Goal: Task Accomplishment & Management: Manage account settings

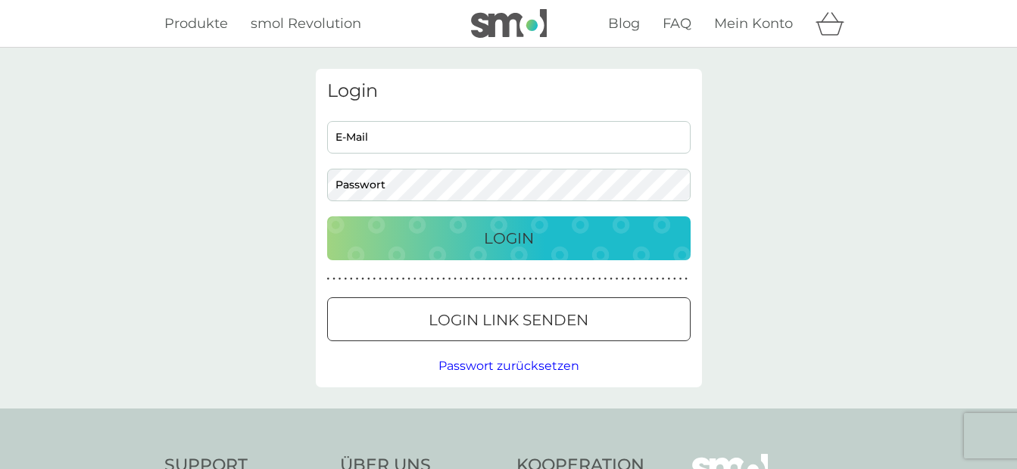
type input "[PERSON_NAME][EMAIL_ADDRESS][PERSON_NAME][DOMAIN_NAME]"
click at [573, 227] on div "Login" at bounding box center [508, 238] width 333 height 24
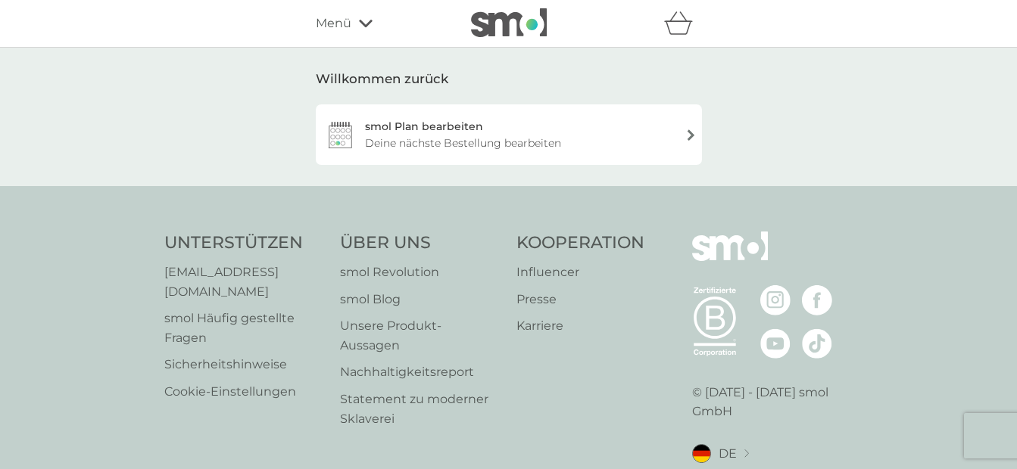
click at [341, 135] on div "smol Plan bearbeiten Deine nächste Bestellung bearbeiten" at bounding box center [509, 134] width 386 height 61
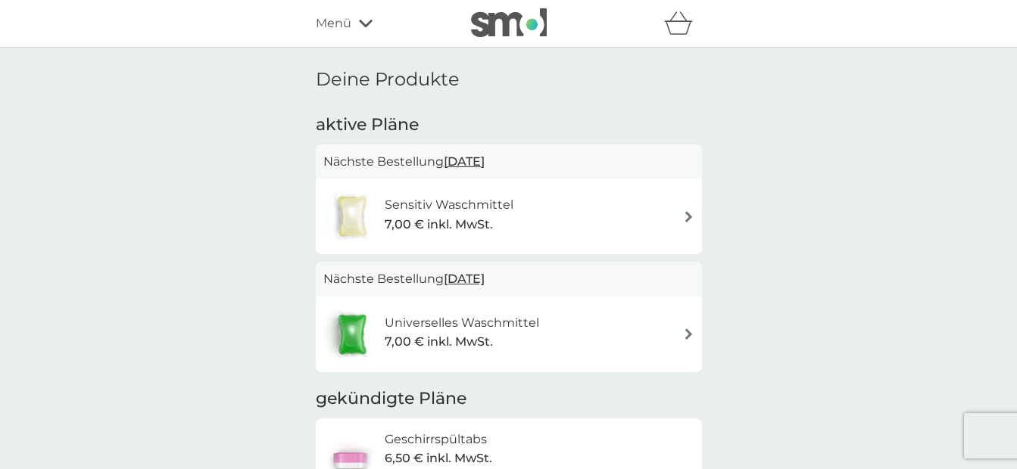
click at [688, 218] on img at bounding box center [688, 216] width 11 height 11
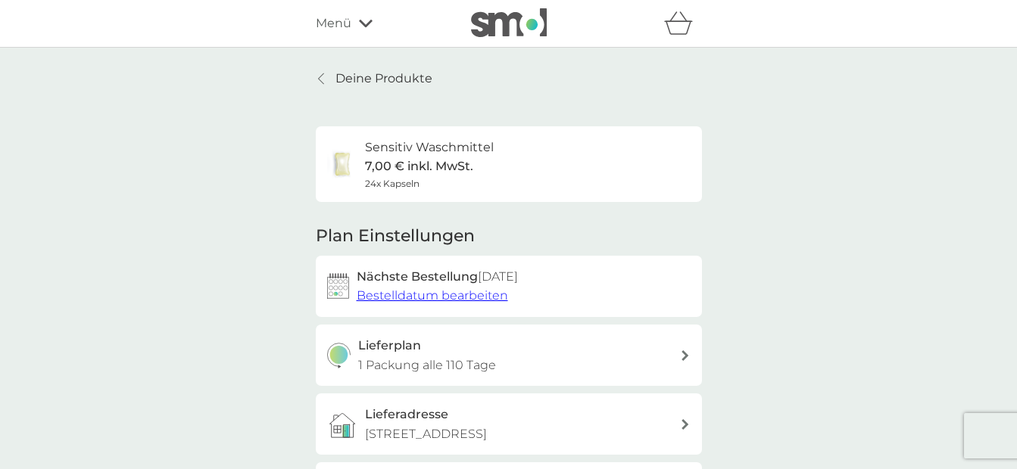
scroll to position [76, 0]
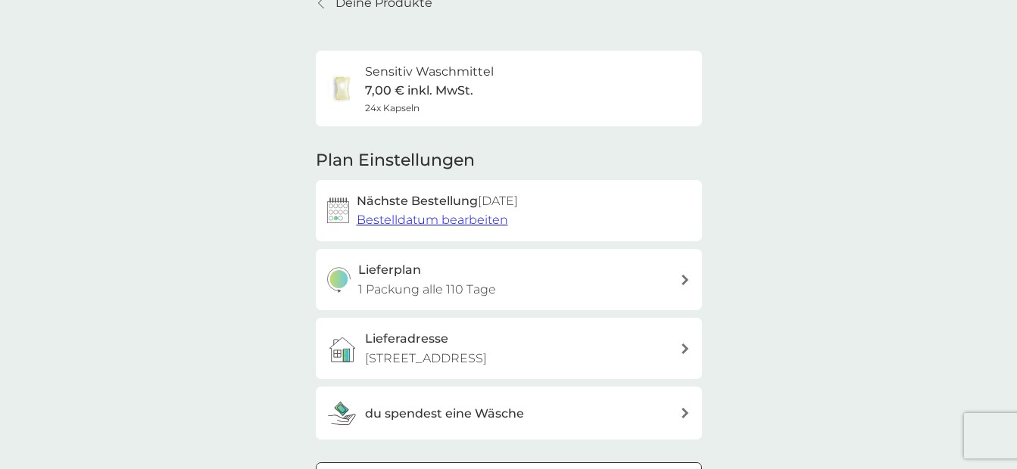
click at [431, 221] on span "Bestelldatum bearbeiten" at bounding box center [432, 220] width 151 height 14
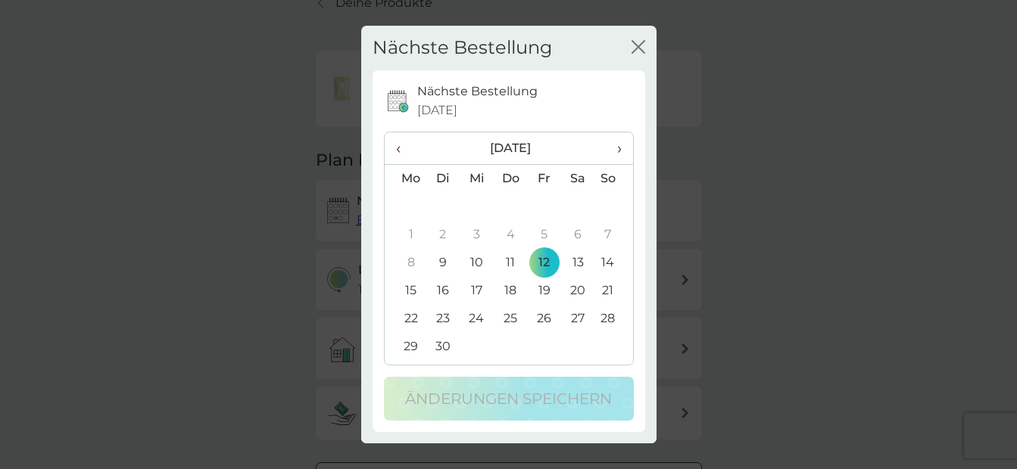
click at [619, 149] on span "›" at bounding box center [613, 148] width 15 height 32
click at [543, 316] on td "31" at bounding box center [544, 319] width 34 height 28
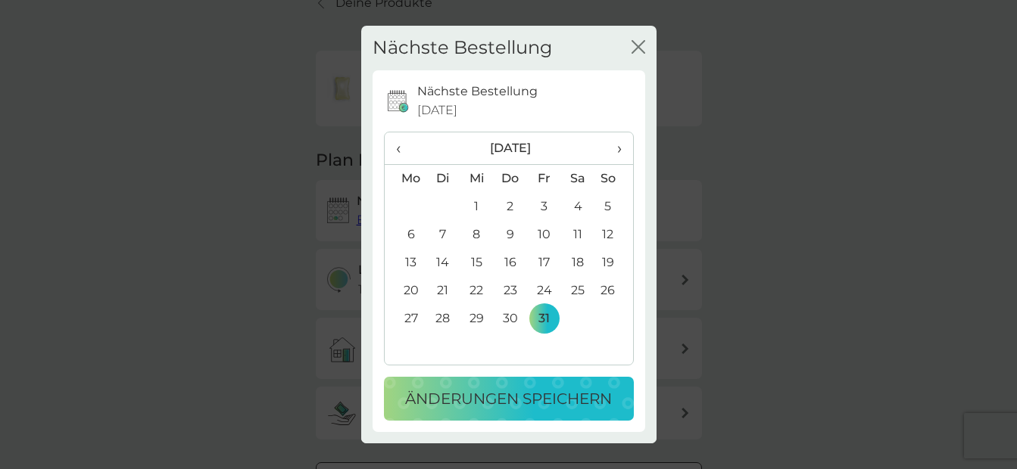
click at [535, 400] on p "Änderungen speichern" at bounding box center [508, 399] width 207 height 24
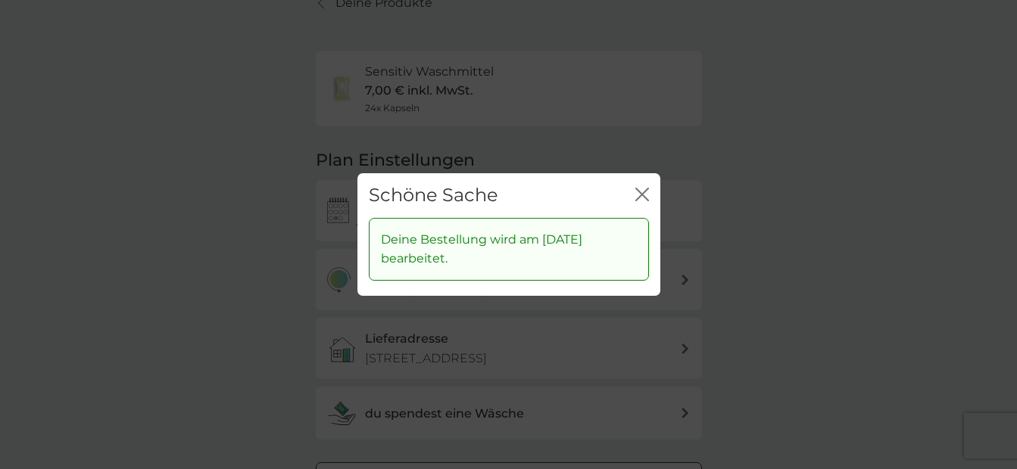
click at [640, 198] on icon "Schließen" at bounding box center [642, 195] width 14 height 14
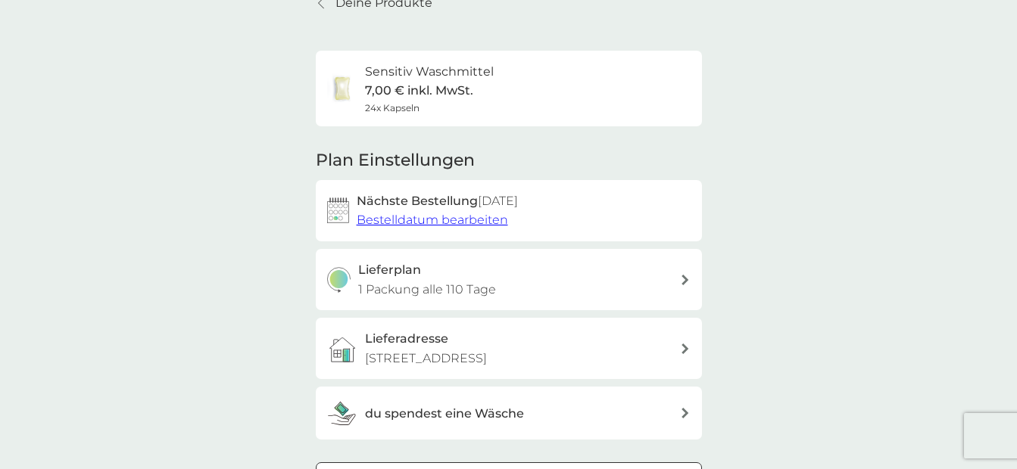
scroll to position [227, 0]
